Goal: Task Accomplishment & Management: Use online tool/utility

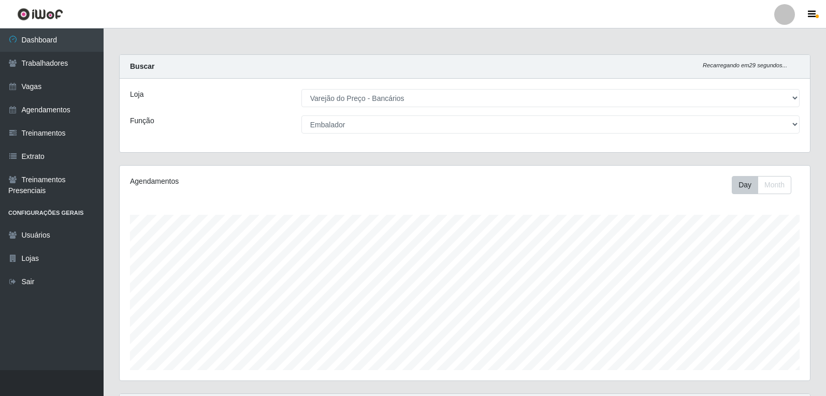
select select "157"
select select "1"
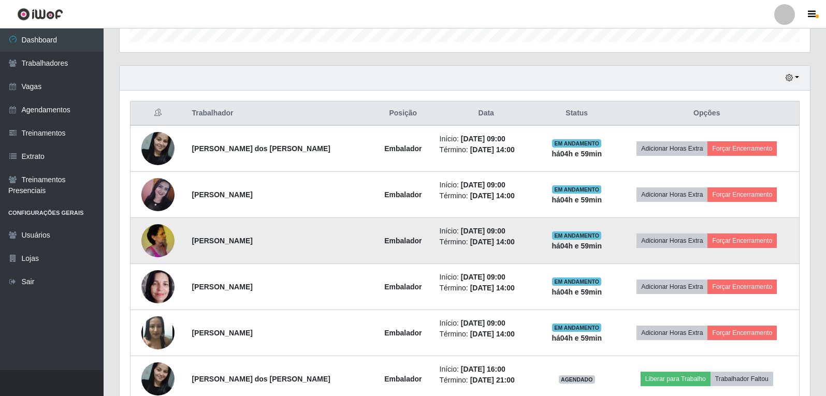
scroll to position [361, 0]
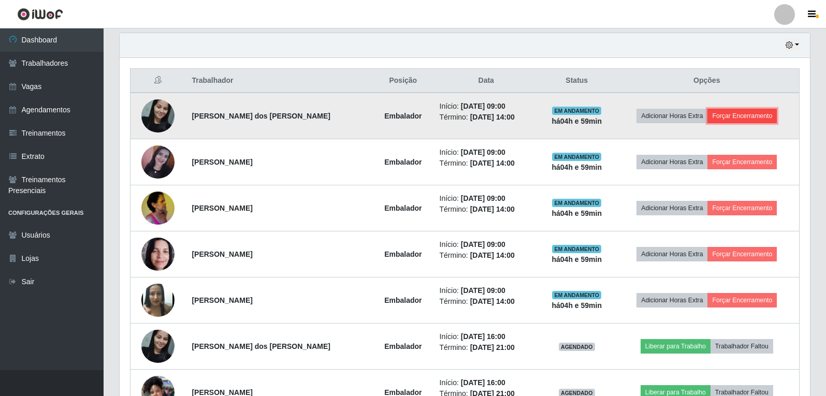
click at [726, 117] on button "Forçar Encerramento" at bounding box center [741, 116] width 69 height 15
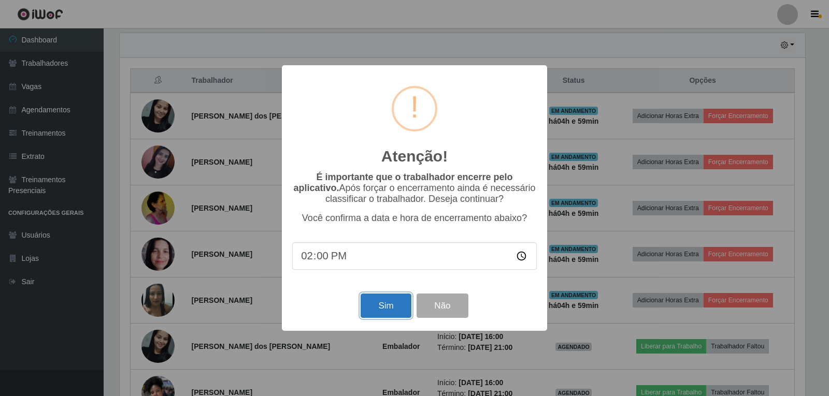
click at [388, 311] on button "Sim" at bounding box center [385, 306] width 50 height 24
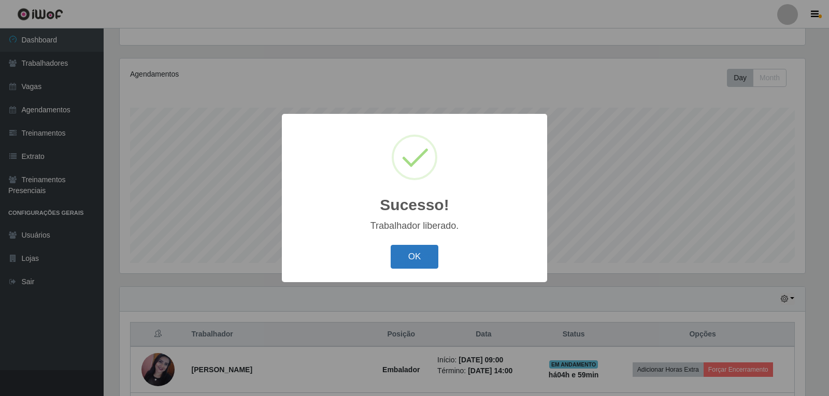
click at [424, 251] on button "OK" at bounding box center [414, 257] width 48 height 24
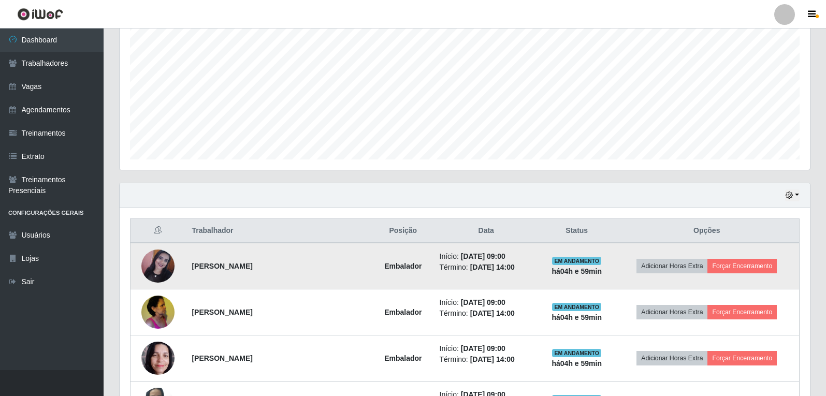
scroll to position [263, 0]
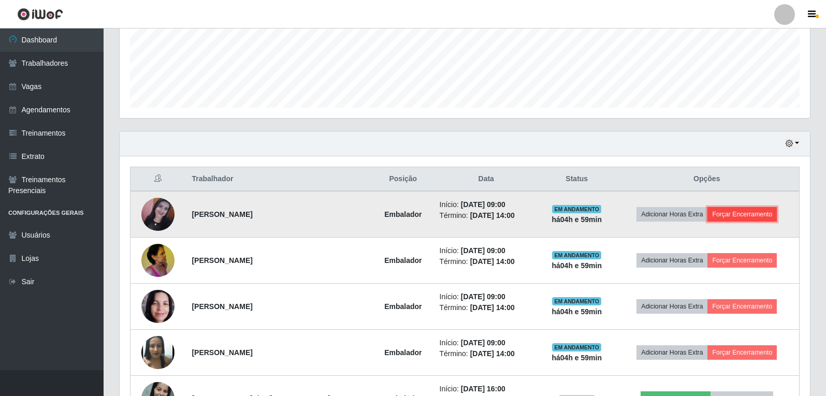
click at [721, 213] on button "Forçar Encerramento" at bounding box center [741, 214] width 69 height 15
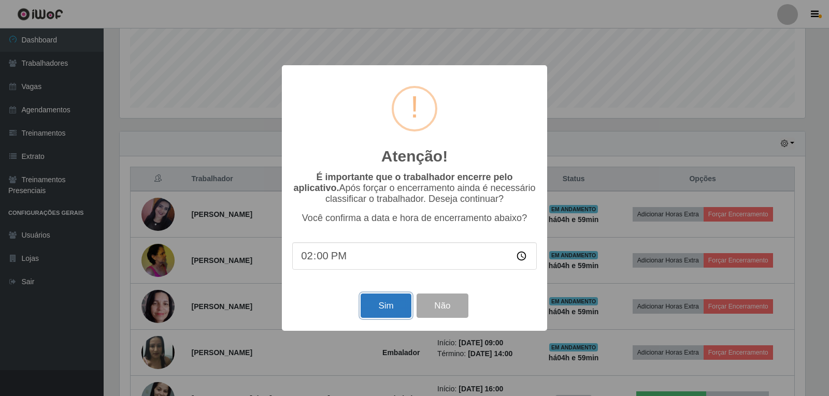
click at [387, 309] on button "Sim" at bounding box center [385, 306] width 50 height 24
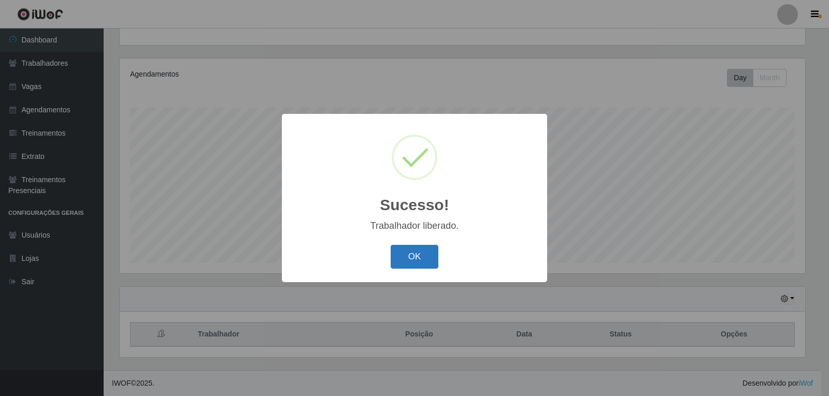
click at [422, 254] on button "OK" at bounding box center [414, 257] width 48 height 24
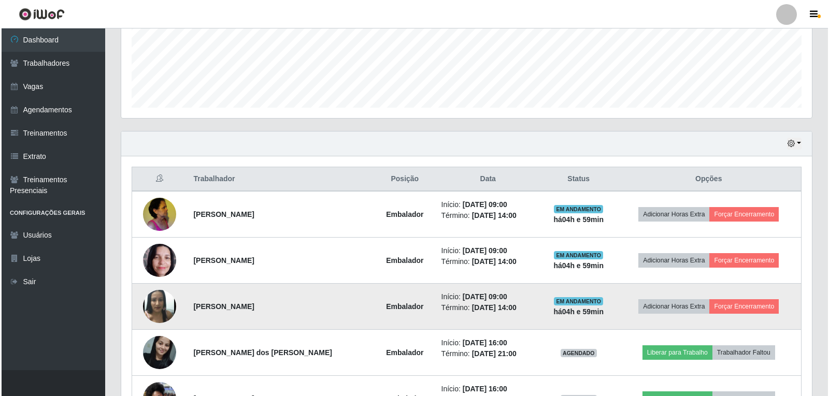
scroll to position [314, 0]
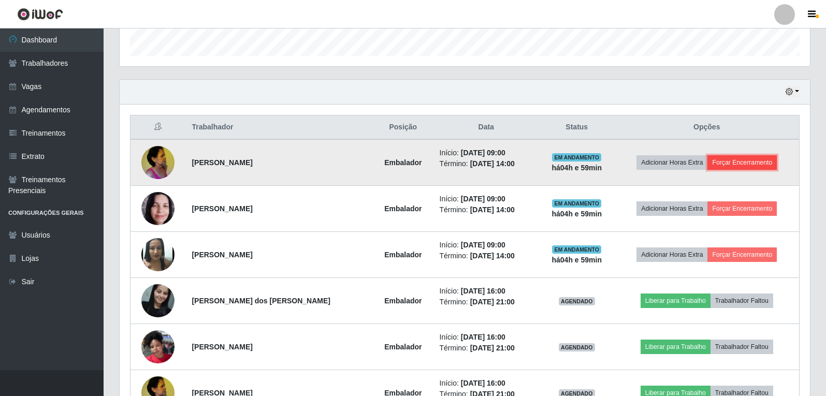
click at [722, 158] on button "Forçar Encerramento" at bounding box center [741, 162] width 69 height 15
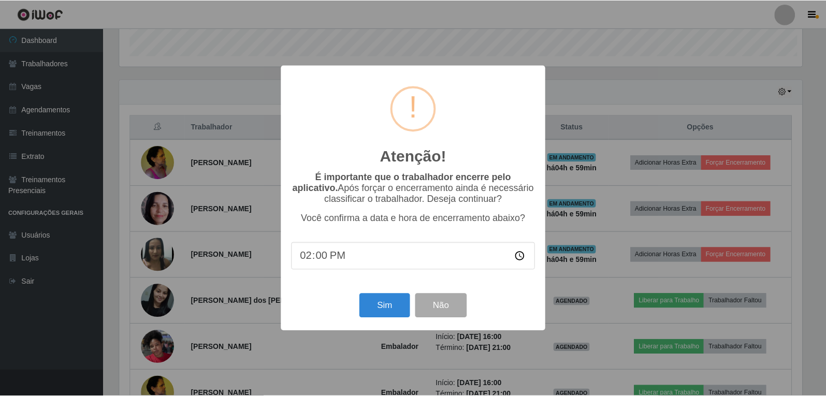
scroll to position [215, 685]
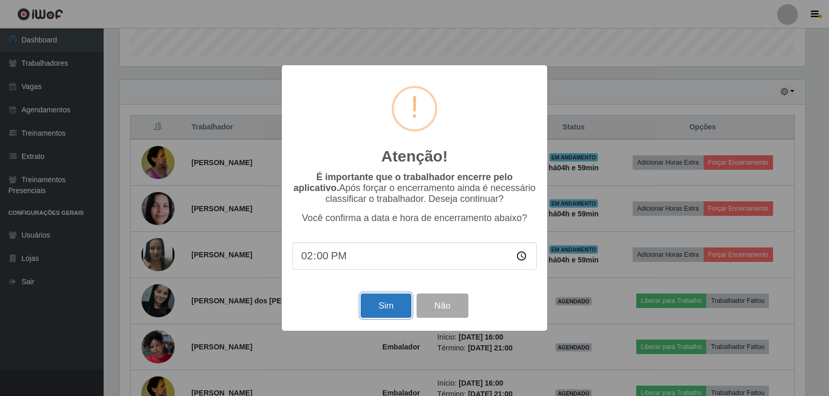
click at [393, 313] on button "Sim" at bounding box center [385, 306] width 50 height 24
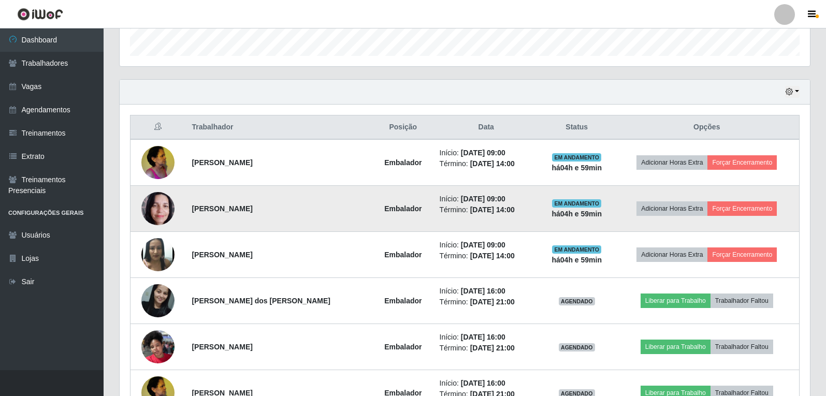
scroll to position [0, 0]
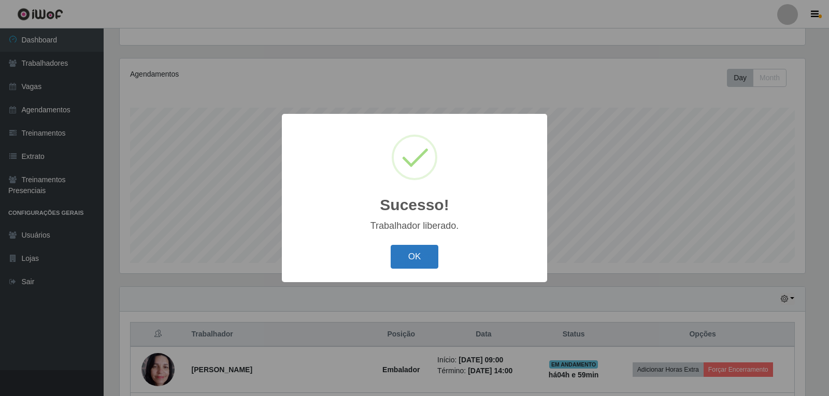
click at [406, 253] on button "OK" at bounding box center [414, 257] width 48 height 24
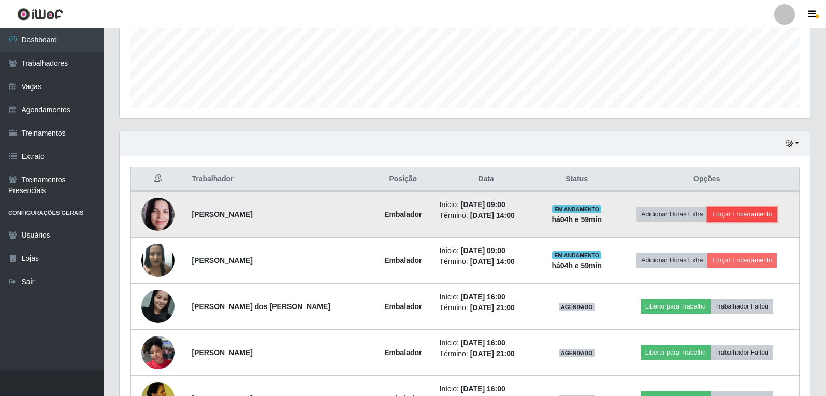
click at [743, 216] on button "Forçar Encerramento" at bounding box center [741, 214] width 69 height 15
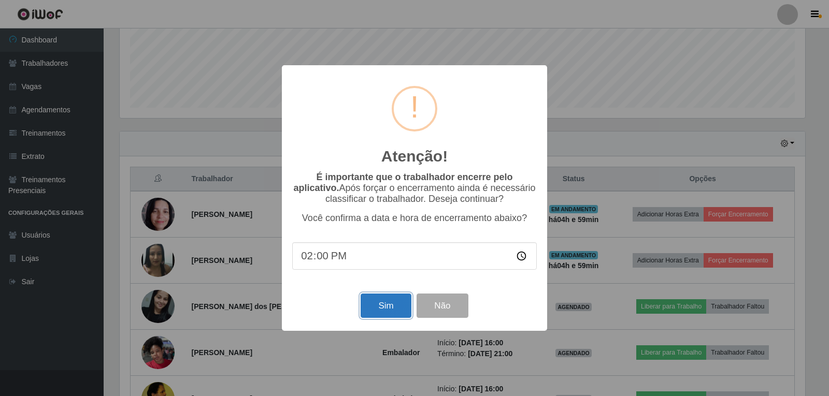
click at [389, 307] on button "Sim" at bounding box center [385, 306] width 50 height 24
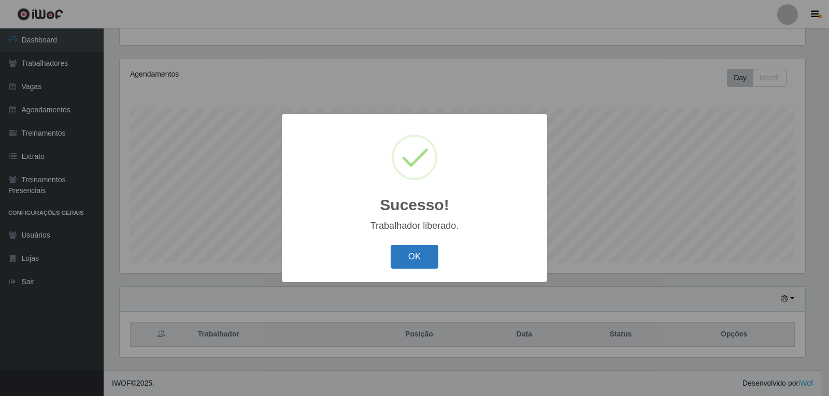
click at [419, 262] on button "OK" at bounding box center [414, 257] width 48 height 24
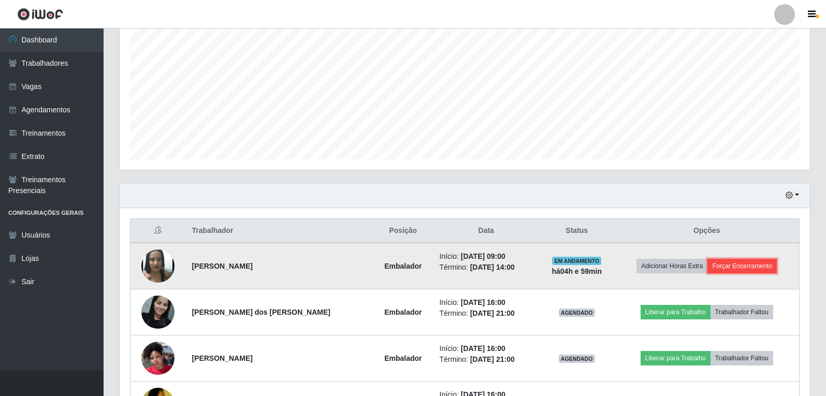
click at [723, 266] on button "Forçar Encerramento" at bounding box center [741, 266] width 69 height 15
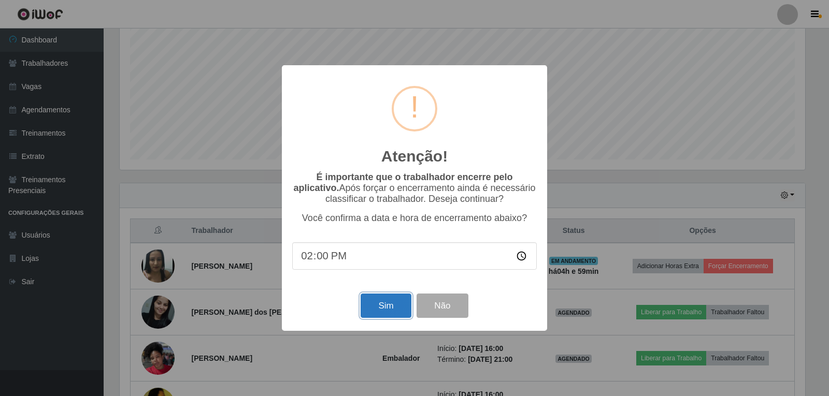
click at [384, 311] on button "Sim" at bounding box center [385, 306] width 50 height 24
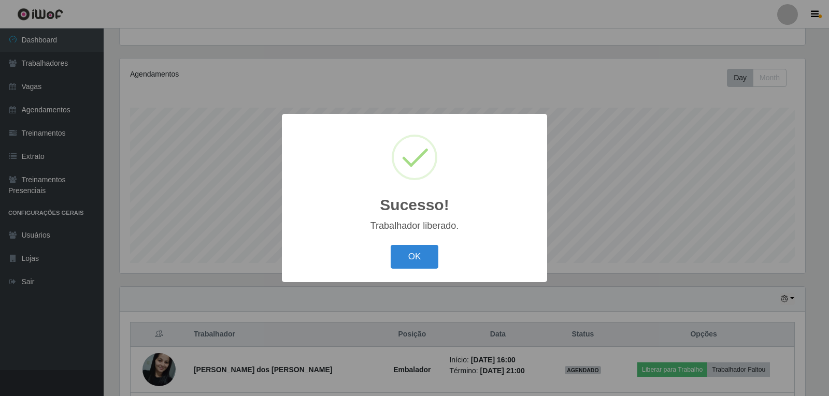
click at [390, 245] on button "OK" at bounding box center [414, 257] width 48 height 24
